Goal: Task Accomplishment & Management: Manage account settings

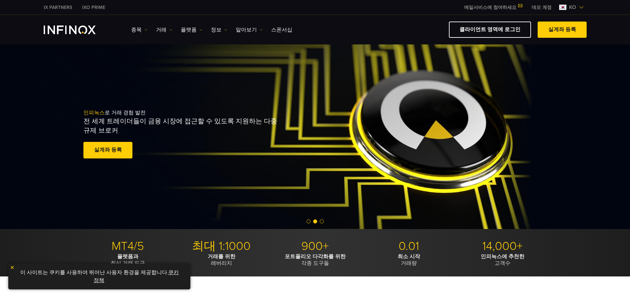
click at [65, 28] on img "INFINOX Logo" at bounding box center [70, 29] width 52 height 9
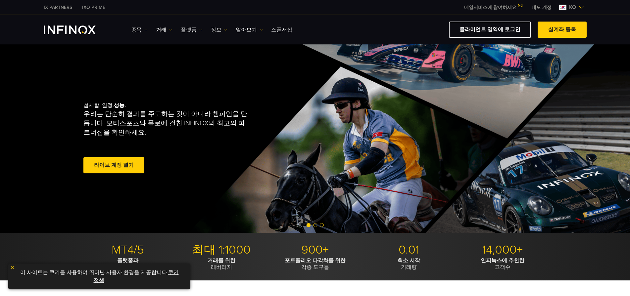
click at [114, 165] on span at bounding box center [114, 165] width 0 height 0
click at [493, 26] on link "클라이언트 영역에 로그인" at bounding box center [490, 30] width 82 height 16
